Goal: Information Seeking & Learning: Learn about a topic

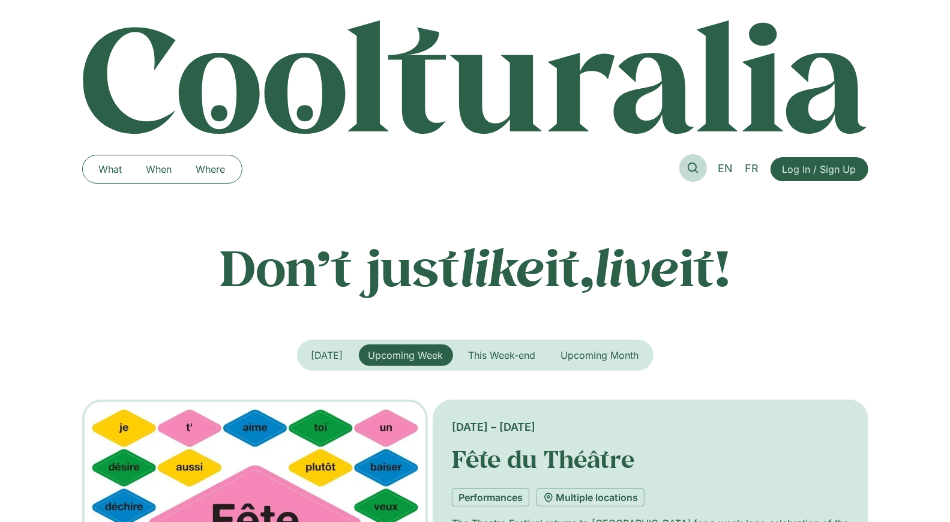
click at [696, 163] on icon at bounding box center [693, 168] width 11 height 11
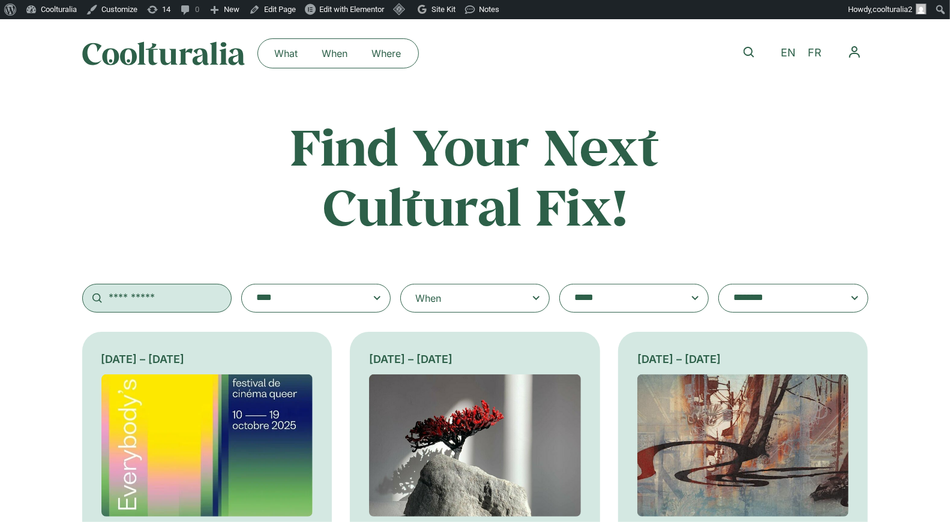
click at [170, 292] on input "text" at bounding box center [156, 298] width 149 height 29
click at [596, 302] on textarea "**********" at bounding box center [622, 298] width 96 height 17
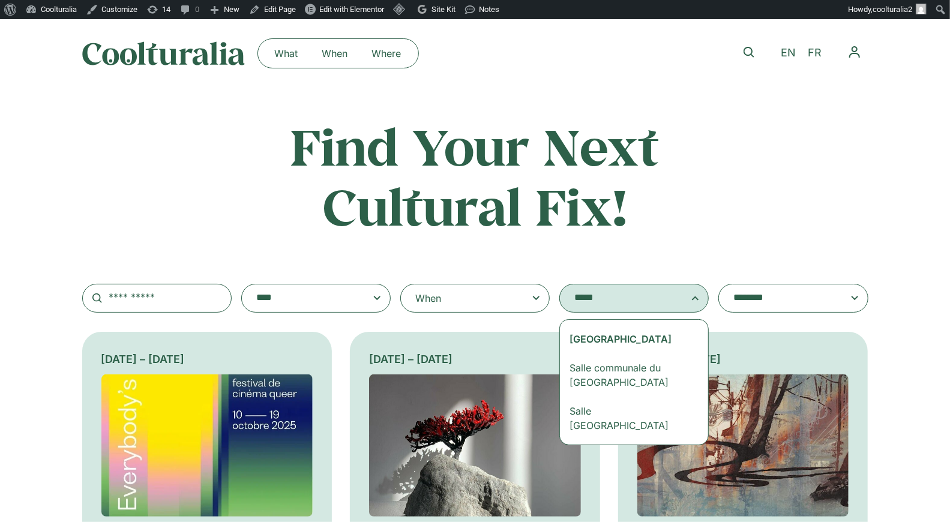
type textarea "*****"
select select "***"
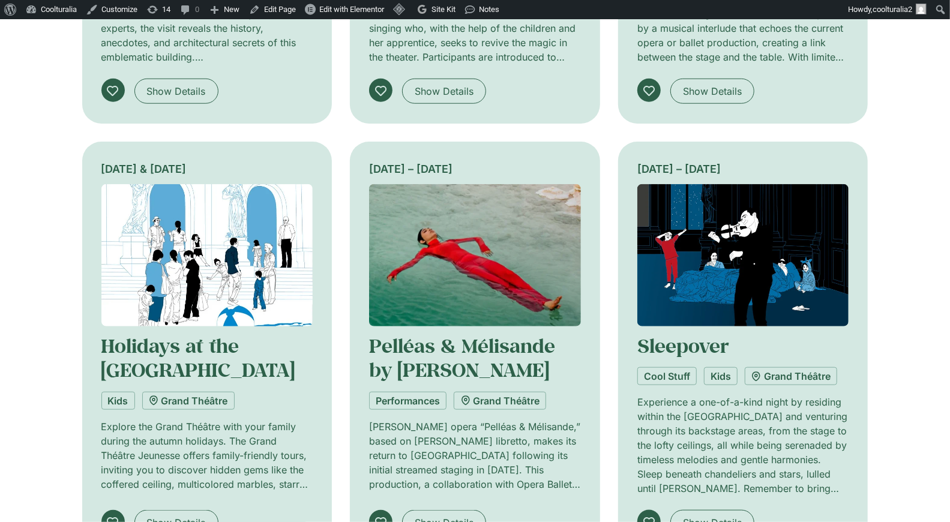
scroll to position [656, 0]
click at [274, 264] on img at bounding box center [207, 255] width 212 height 142
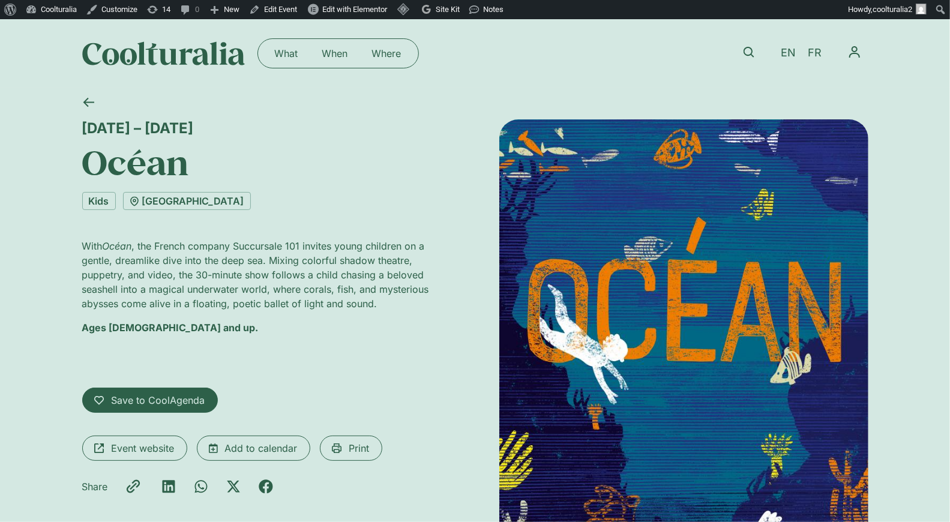
click at [317, 118] on div at bounding box center [471, 104] width 795 height 32
drag, startPoint x: 281, startPoint y: 127, endPoint x: 61, endPoint y: 129, distance: 220.3
click at [61, 129] on div "22 October – 2 November Océan Kids Théâtre des Marionnettes With Océan , the Fr…" at bounding box center [475, 389] width 950 height 603
copy div "22 October – 2 November"
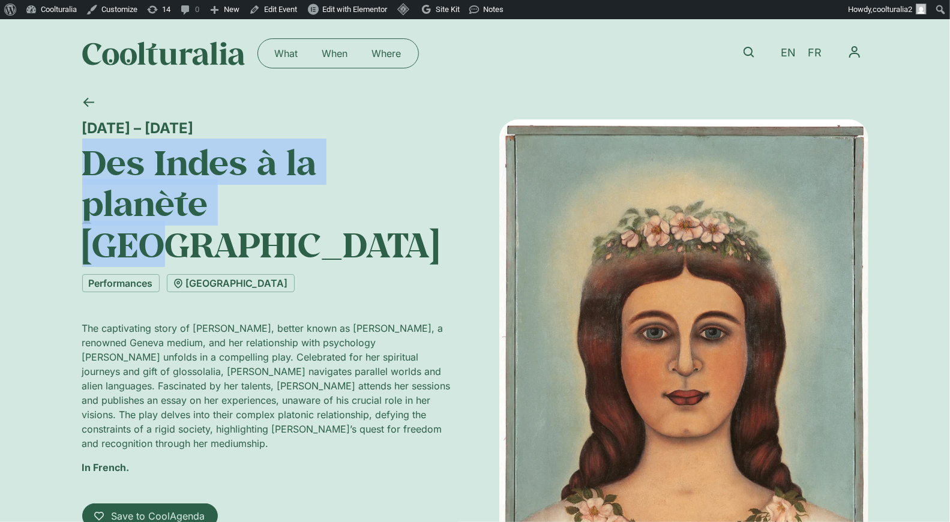
drag, startPoint x: 315, startPoint y: 205, endPoint x: 81, endPoint y: 163, distance: 237.7
click at [81, 163] on div "[DATE] – [DATE] Des [GEOGRAPHIC_DATA] à la planète [GEOGRAPHIC_DATA] Performanc…" at bounding box center [475, 375] width 950 height 574
copy h1 "Des Indes à la planète [GEOGRAPHIC_DATA]"
drag, startPoint x: 235, startPoint y: 131, endPoint x: 75, endPoint y: 134, distance: 159.7
click at [75, 134] on div "[DATE] – [DATE] Des [GEOGRAPHIC_DATA] à la planète [GEOGRAPHIC_DATA] Performanc…" at bounding box center [475, 375] width 950 height 574
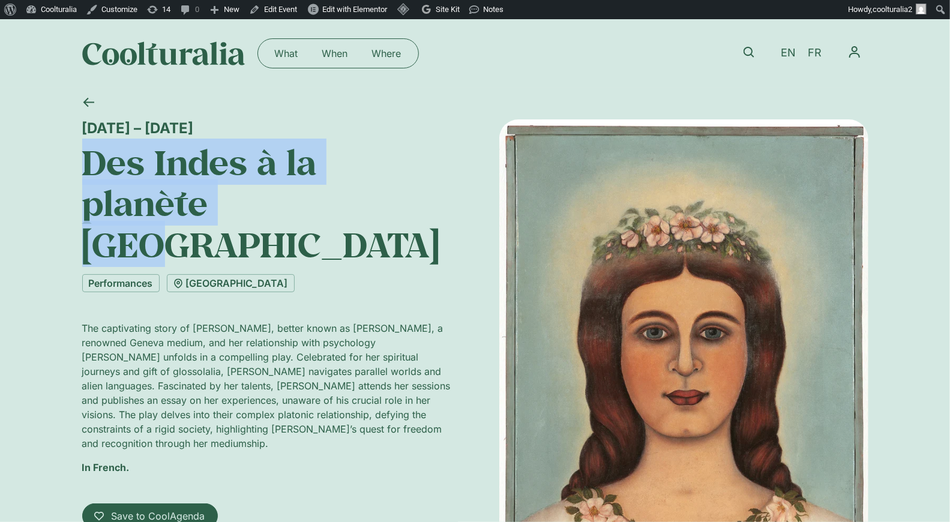
copy div "23 – 26 October"
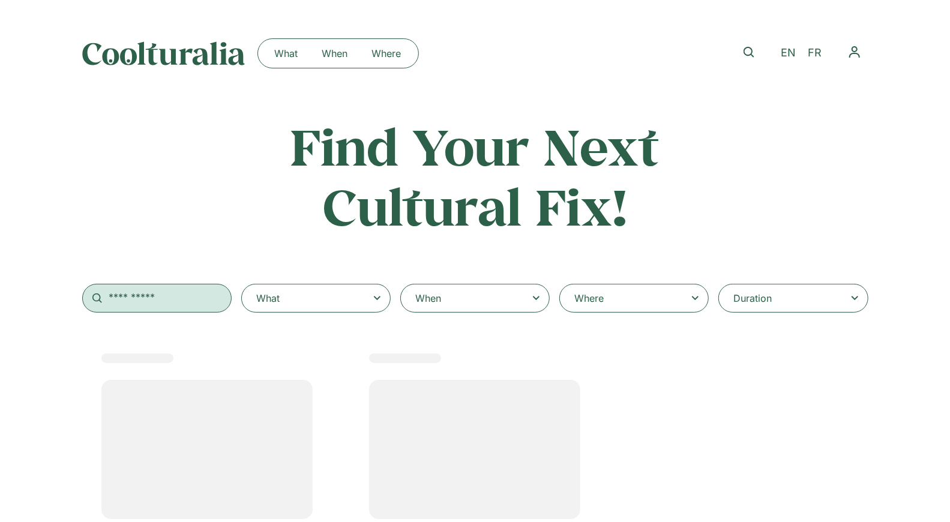
click at [137, 303] on input "text" at bounding box center [156, 298] width 149 height 29
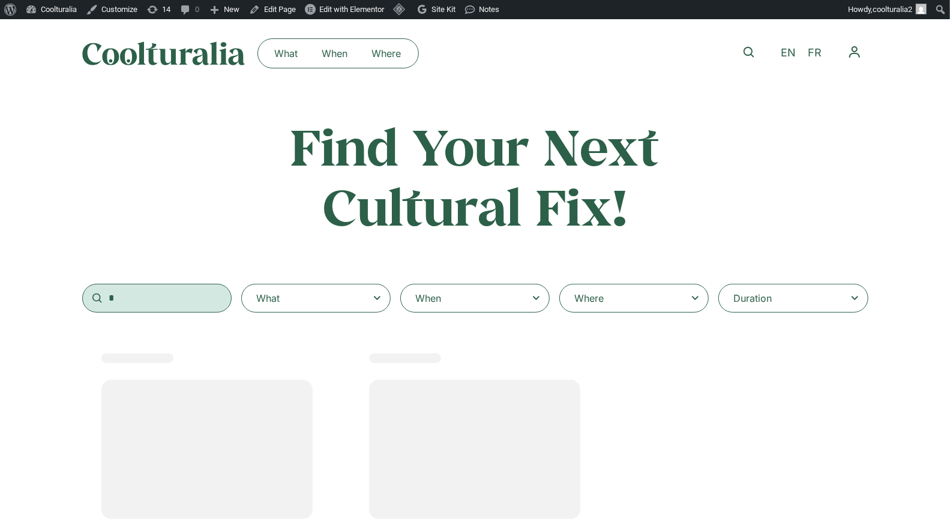
type input "**"
type input "*"
select select
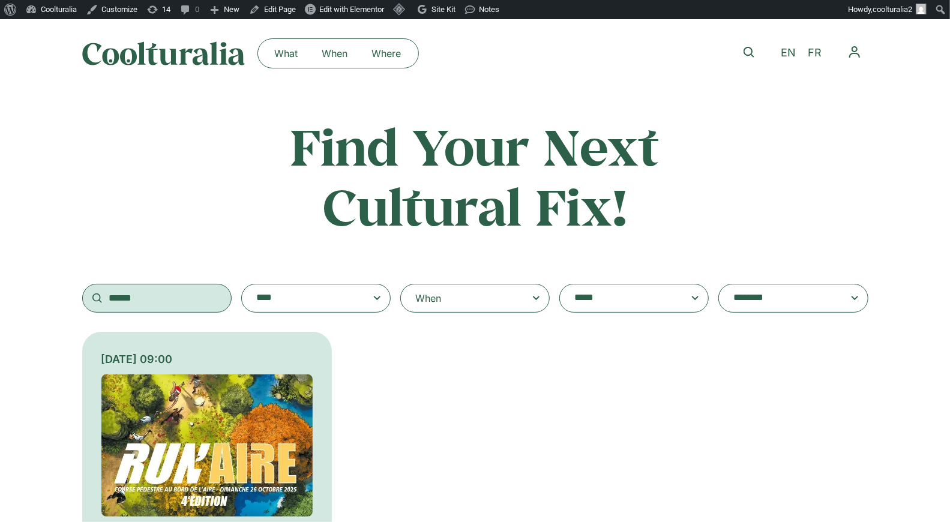
type input "******"
click at [167, 438] on img at bounding box center [207, 446] width 212 height 142
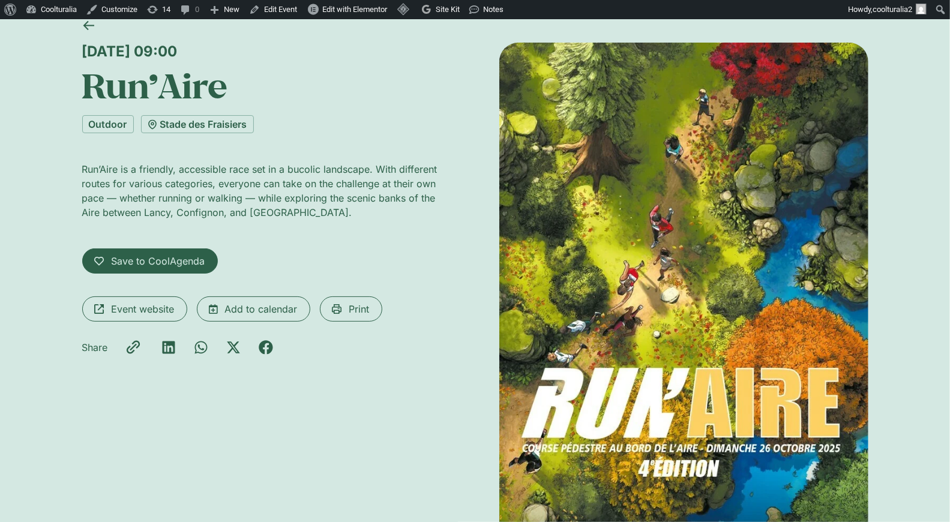
scroll to position [79, 0]
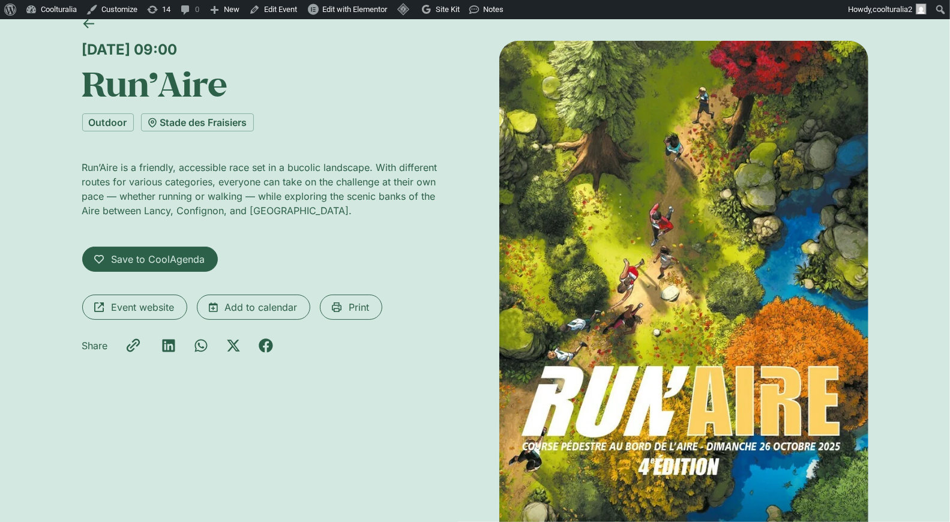
click at [943, 172] on div "Sunday 26 October, 09:00 Run’Aire Outdoor Stade des Fraisiers Run’Aire is a fri…" at bounding box center [475, 315] width 950 height 613
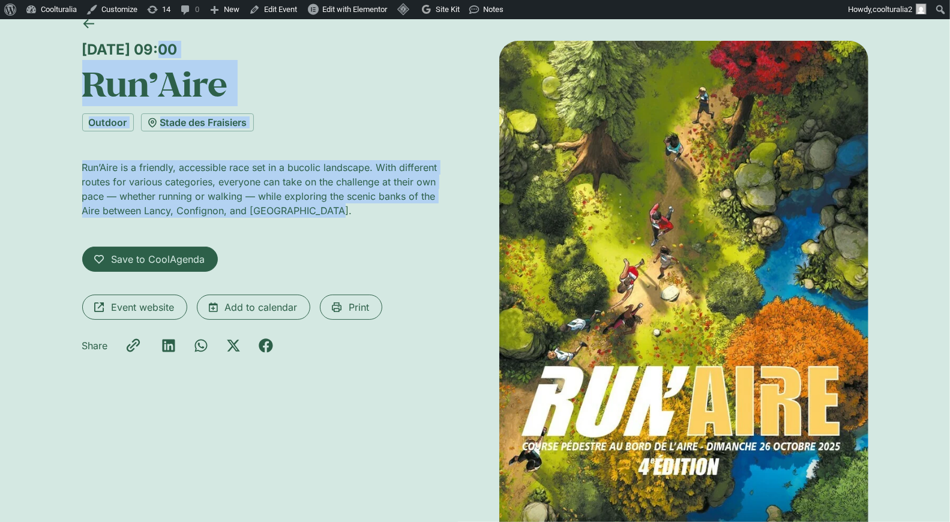
drag, startPoint x: 73, startPoint y: 43, endPoint x: 340, endPoint y: 208, distance: 314.0
click at [340, 208] on div "Sunday 26 October, 09:00 Run’Aire Outdoor Stade des Fraisiers Run’Aire is a fri…" at bounding box center [475, 315] width 950 height 613
click at [340, 208] on p "Run’Aire is a friendly, accessible race set in a bucolic landscape. With differ…" at bounding box center [266, 189] width 369 height 58
drag, startPoint x: 340, startPoint y: 209, endPoint x: 78, endPoint y: 90, distance: 287.7
click at [78, 90] on div "Sunday 26 October, 09:00 Run’Aire Outdoor Stade des Fraisiers Run’Aire is a fri…" at bounding box center [475, 315] width 950 height 613
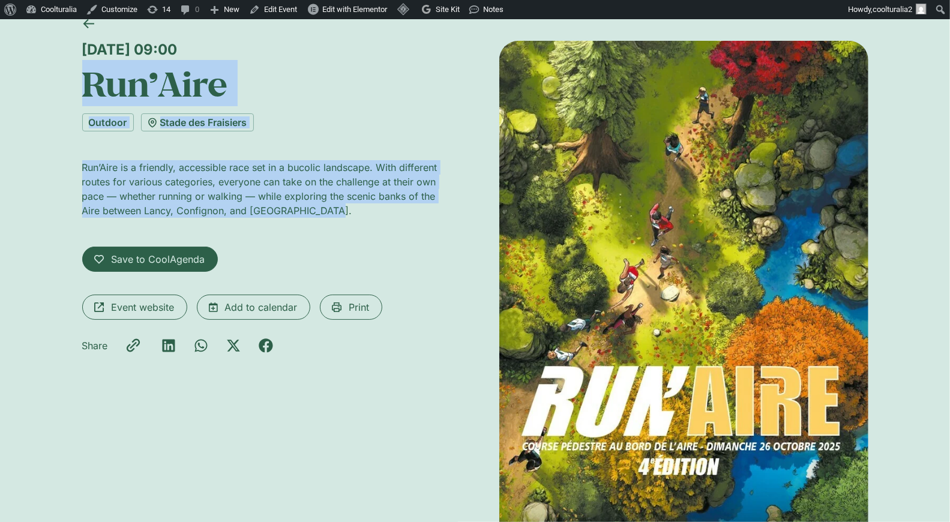
copy div "Run’Aire Outdoor Stade des Fraisiers Run’Aire is a friendly, accessible race se…"
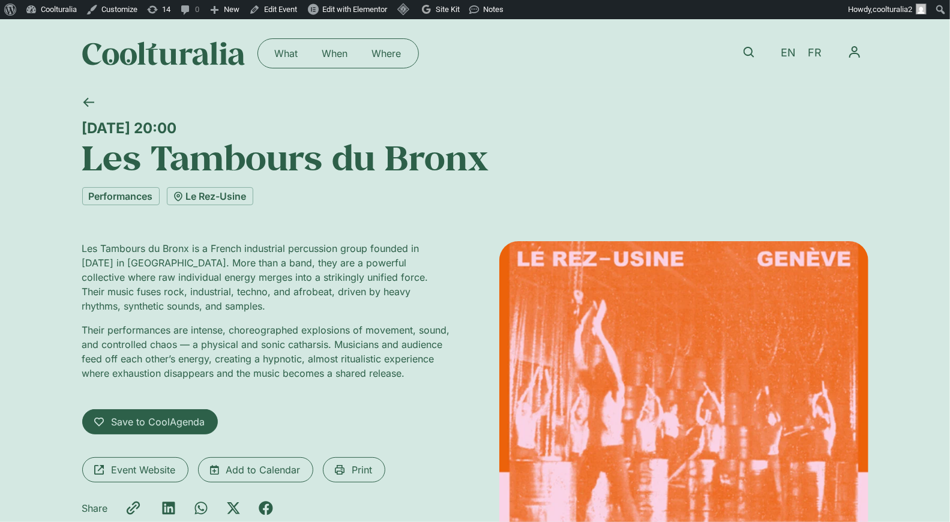
drag, startPoint x: 268, startPoint y: 125, endPoint x: 41, endPoint y: 124, distance: 227.5
click at [41, 124] on div "Friday 24 October, 20:00 Les Tambours du Bronx Performances Le Rez-Usine Les Ta…" at bounding box center [475, 425] width 950 height 675
copy div "Friday 24 October, 20:00"
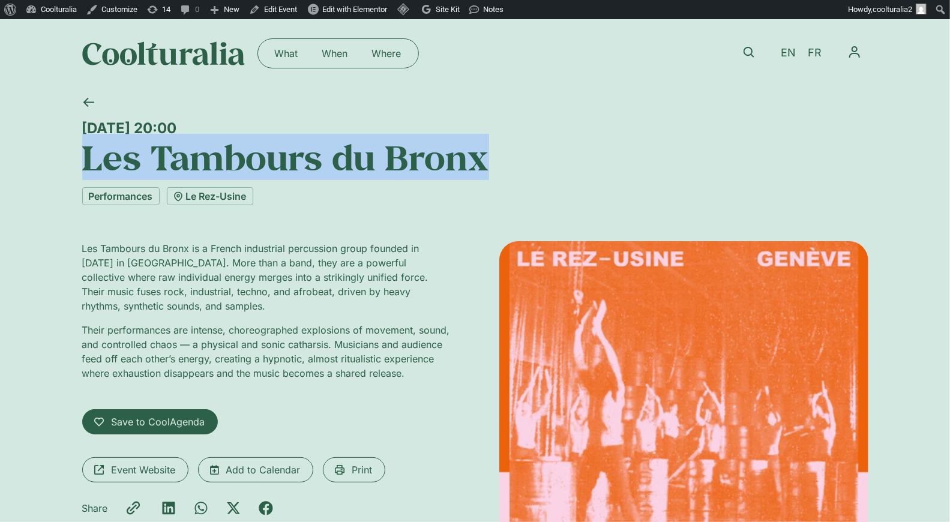
drag, startPoint x: 486, startPoint y: 164, endPoint x: 0, endPoint y: 158, distance: 486.3
click at [0, 158] on div "Friday 24 October, 20:00 Les Tambours du Bronx Performances Le Rez-Usine Les Ta…" at bounding box center [475, 425] width 950 height 675
copy h1 "Les Tambours du Bronx"
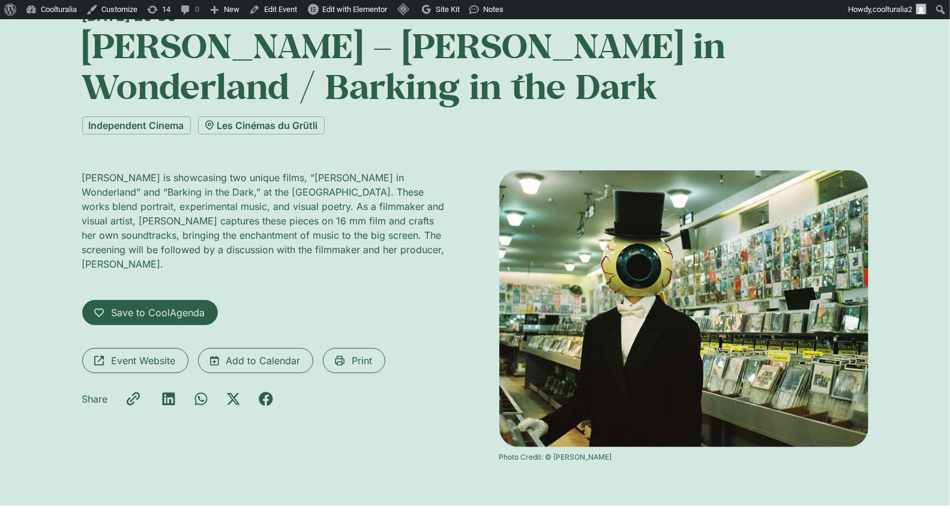
scroll to position [112, 0]
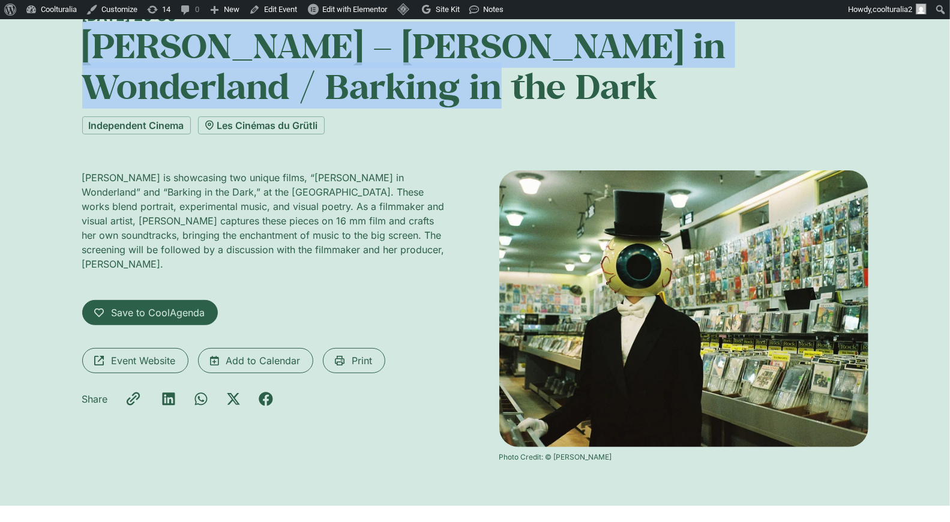
drag, startPoint x: 255, startPoint y: 79, endPoint x: 82, endPoint y: 58, distance: 174.8
click at [82, 58] on h1 "[PERSON_NAME] – [PERSON_NAME] in Wonderland / Barking in the Dark" at bounding box center [475, 66] width 786 height 82
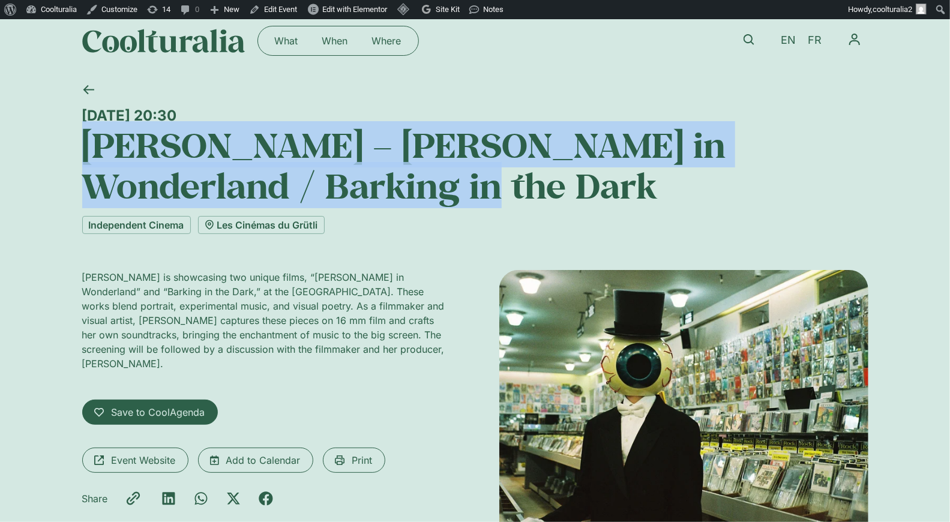
scroll to position [12, 0]
drag, startPoint x: 292, startPoint y: 115, endPoint x: 77, endPoint y: 116, distance: 215.5
click at [77, 116] on div "Friday 24 October, 20:30 Marie Losier – Felix in Wonderland / Barking in the Da…" at bounding box center [475, 341] width 950 height 531
copy div "[DATE] 20:30"
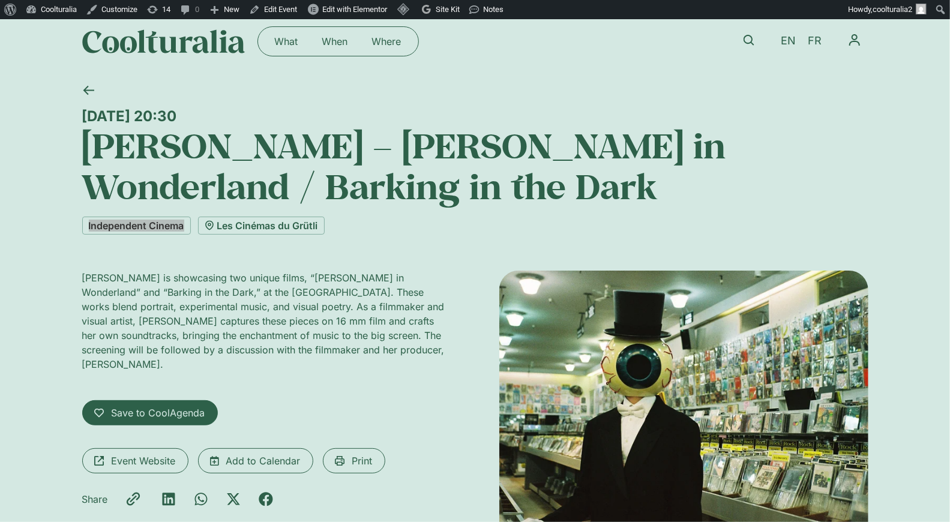
drag, startPoint x: 171, startPoint y: 226, endPoint x: 732, endPoint y: 5, distance: 602.4
